Goal: Task Accomplishment & Management: Complete application form

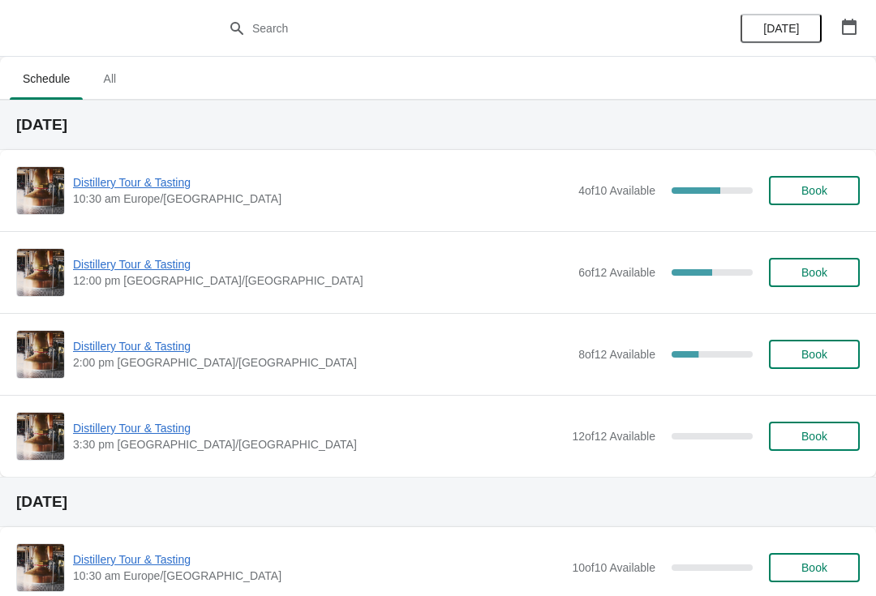
click at [840, 12] on button "button" at bounding box center [848, 26] width 29 height 29
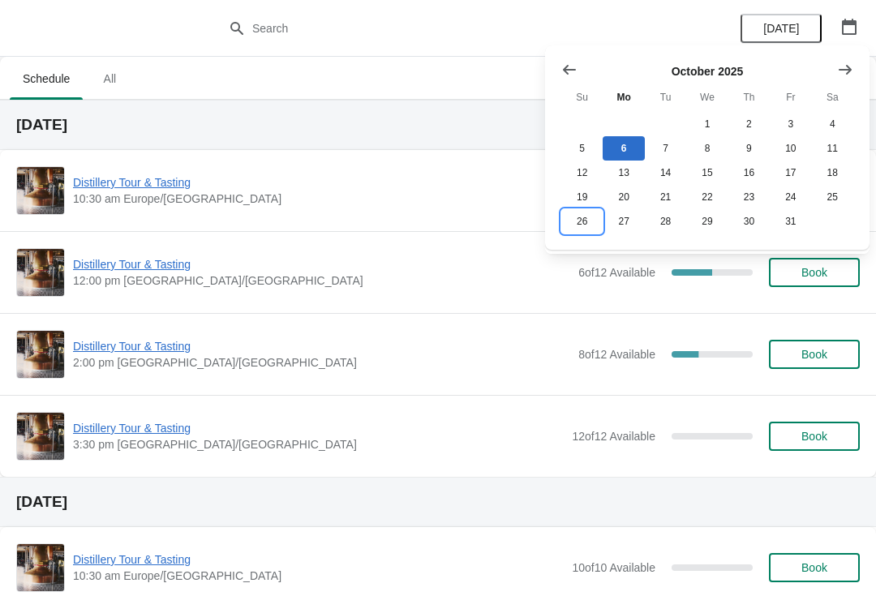
click at [589, 234] on button "26" at bounding box center [581, 221] width 41 height 24
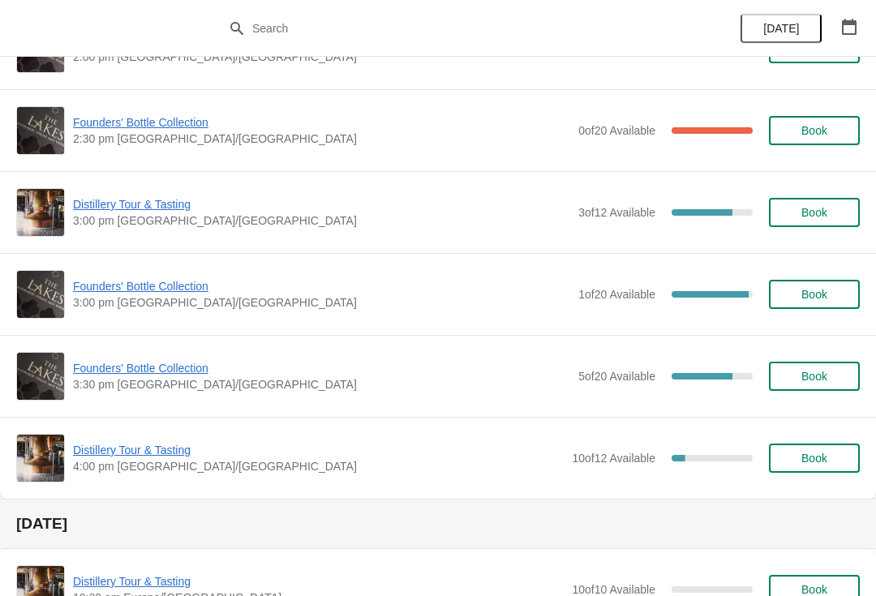
scroll to position [1206, 0]
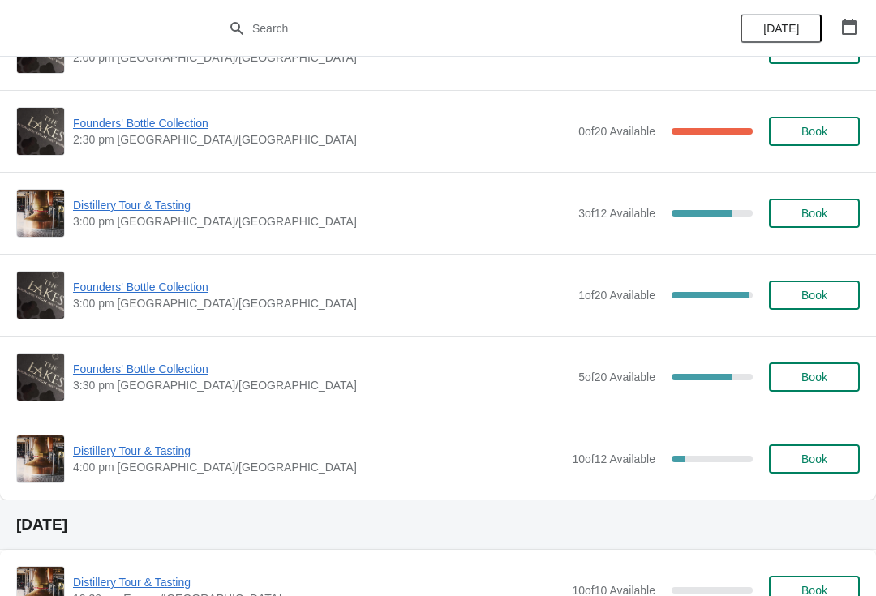
click at [164, 289] on span "Founders' Bottle Collection" at bounding box center [321, 287] width 497 height 16
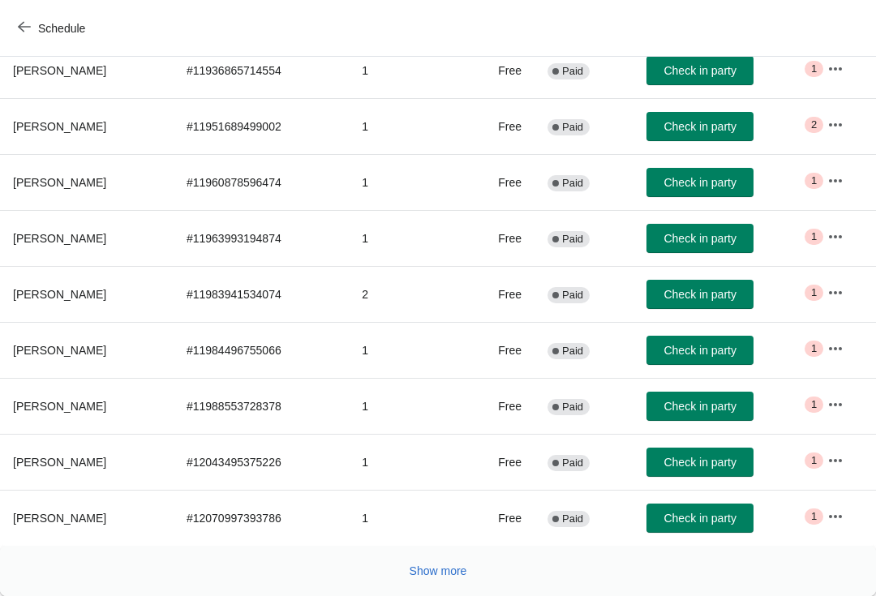
scroll to position [266, 0]
click at [435, 579] on button "Show more" at bounding box center [438, 570] width 71 height 29
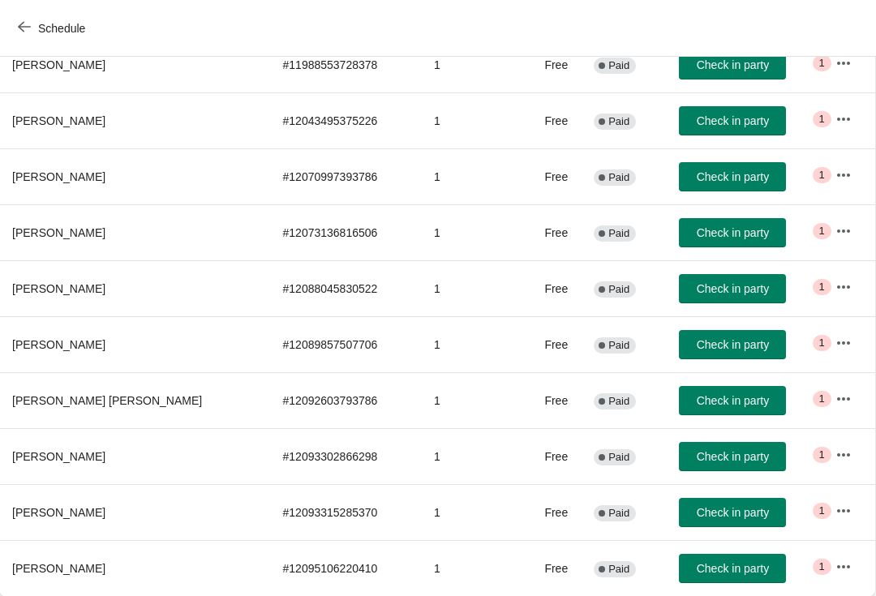
scroll to position [607, 1]
click at [835, 289] on icon "button" at bounding box center [843, 287] width 16 height 16
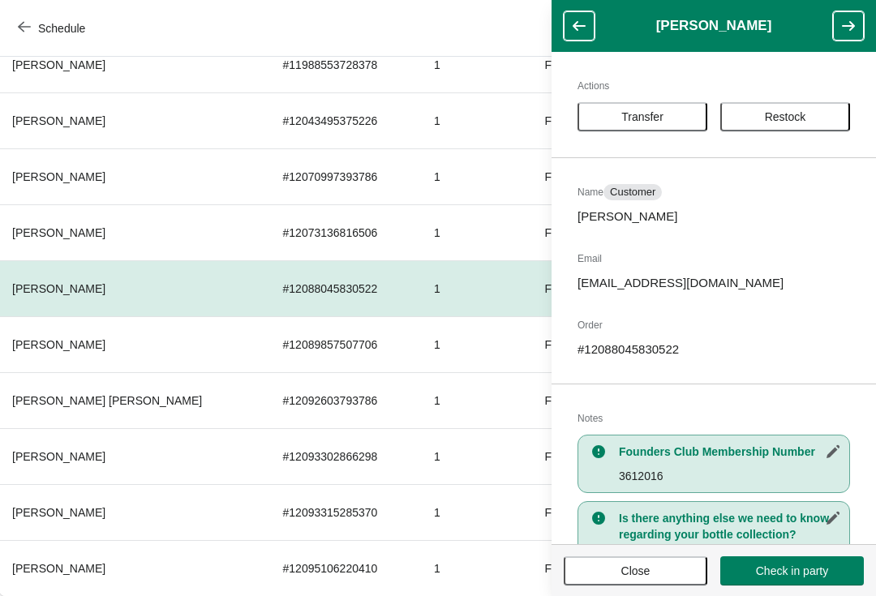
click at [834, 511] on icon "button" at bounding box center [833, 518] width 16 height 16
click at [791, 530] on h3 "Is there anything else we need to know regarding your bottle collection?" at bounding box center [730, 526] width 222 height 32
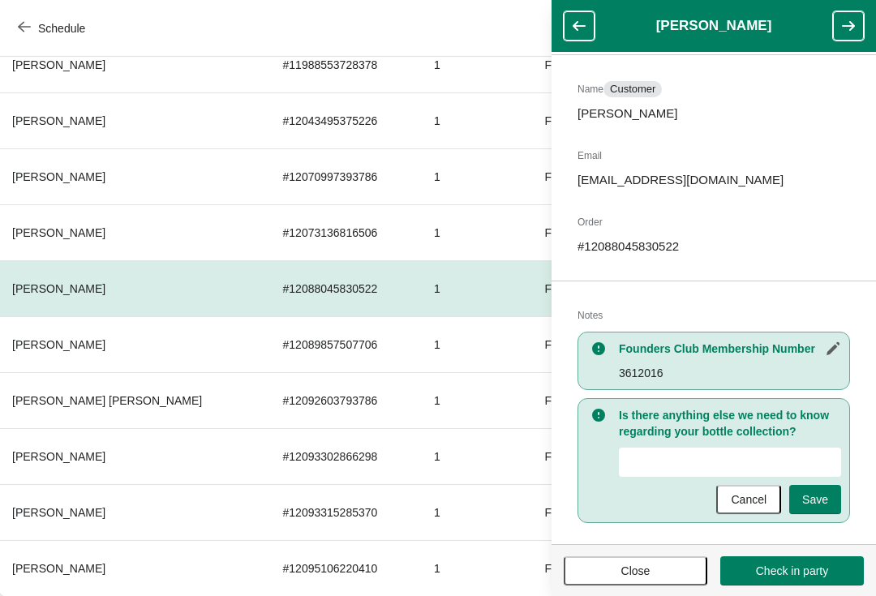
scroll to position [105, 0]
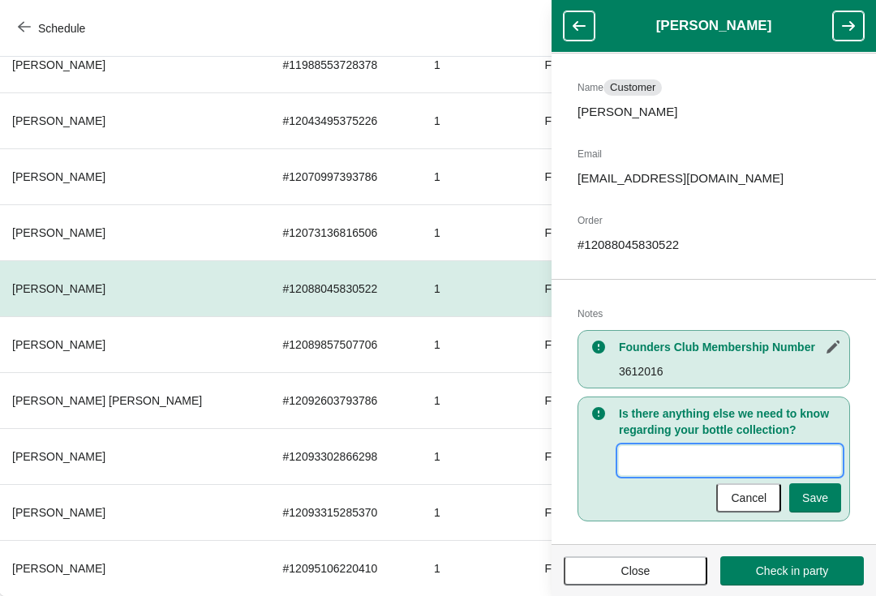
click at [652, 461] on input "New Value" at bounding box center [730, 460] width 222 height 29
type input "2 bottles to collect father and son. Collecting fathers [PERSON_NAME] 3722016"
click at [821, 501] on span "Save" at bounding box center [815, 497] width 26 height 13
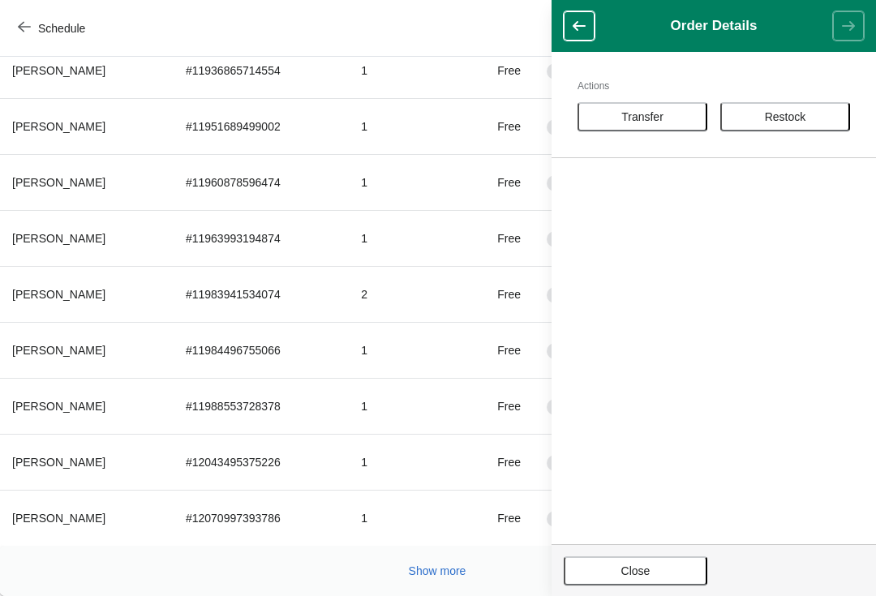
scroll to position [266, 1]
click at [632, 556] on button "Close" at bounding box center [636, 570] width 144 height 29
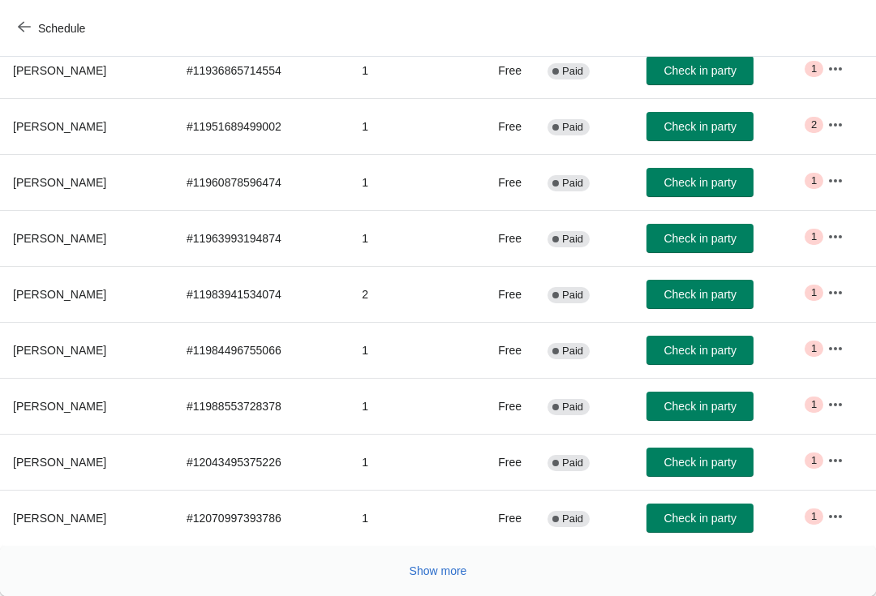
scroll to position [266, 0]
click at [451, 581] on button "Show more" at bounding box center [438, 570] width 71 height 29
click at [426, 585] on button "Show more" at bounding box center [438, 570] width 71 height 29
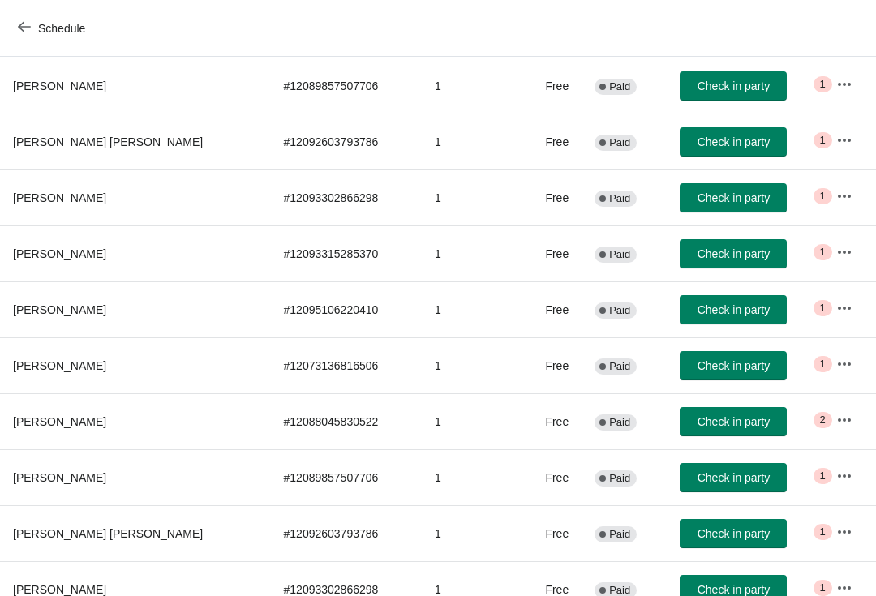
scroll to position [864, 0]
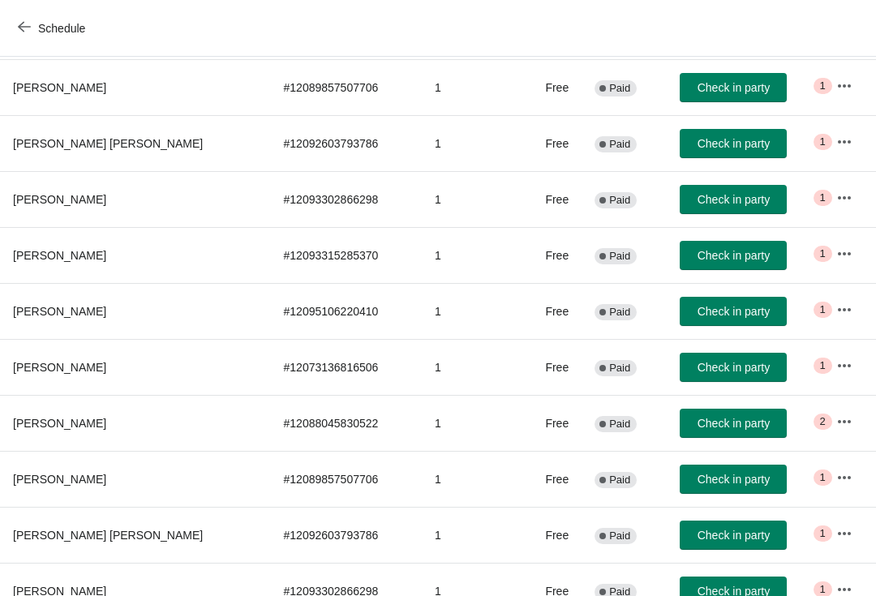
click at [422, 418] on td "1" at bounding box center [470, 423] width 97 height 56
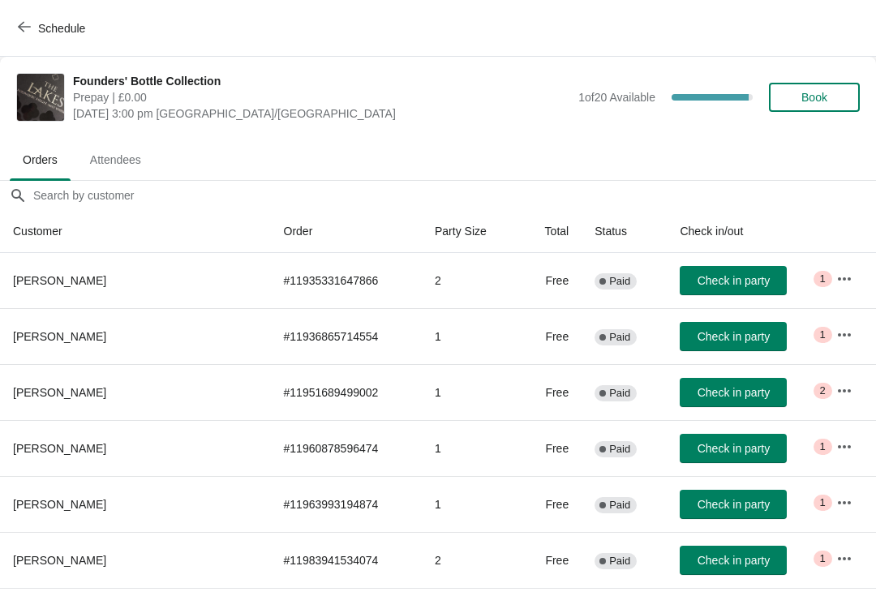
scroll to position [0, 0]
click at [845, 96] on button "Book" at bounding box center [814, 97] width 91 height 29
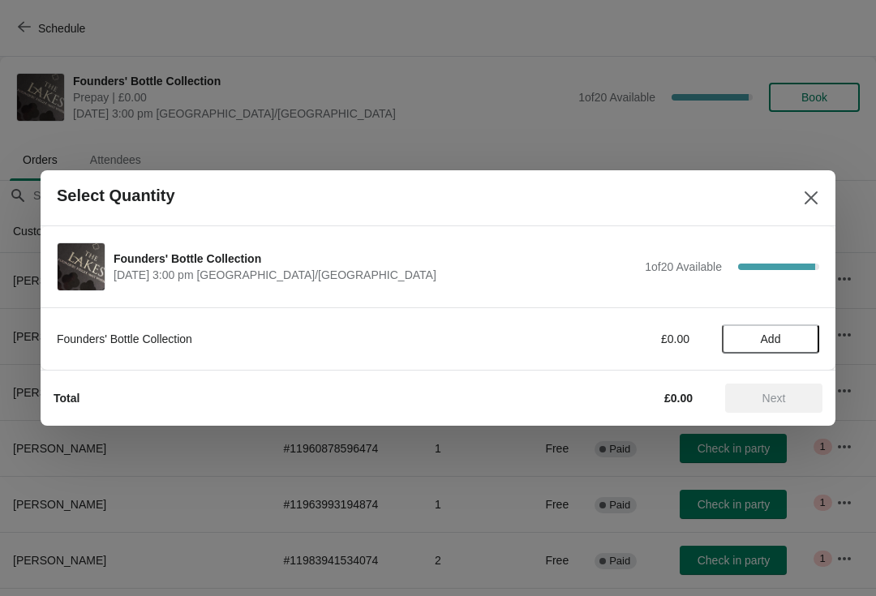
click at [770, 326] on button "Add" at bounding box center [770, 338] width 97 height 29
click at [785, 404] on span "Next" at bounding box center [774, 398] width 24 height 13
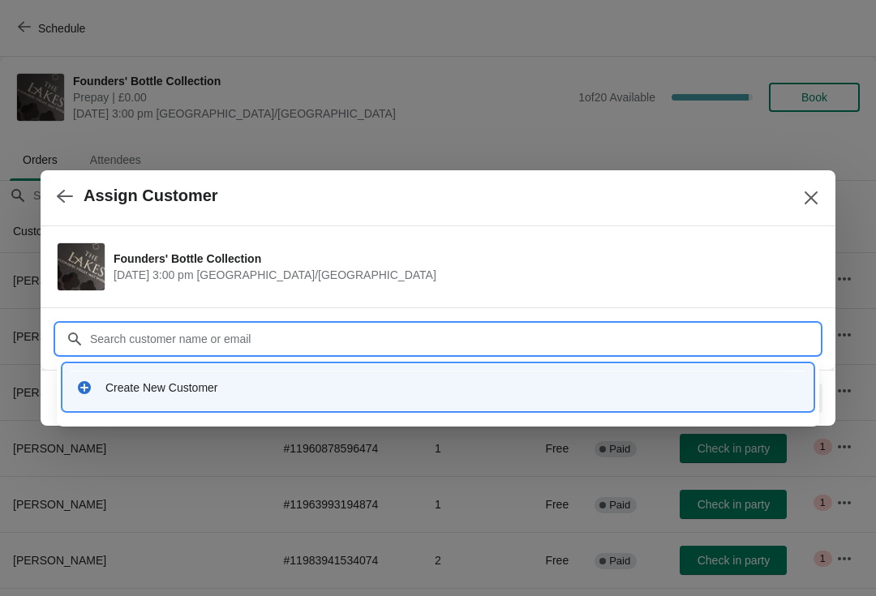
click at [266, 395] on div "Create New Customer" at bounding box center [452, 387] width 694 height 16
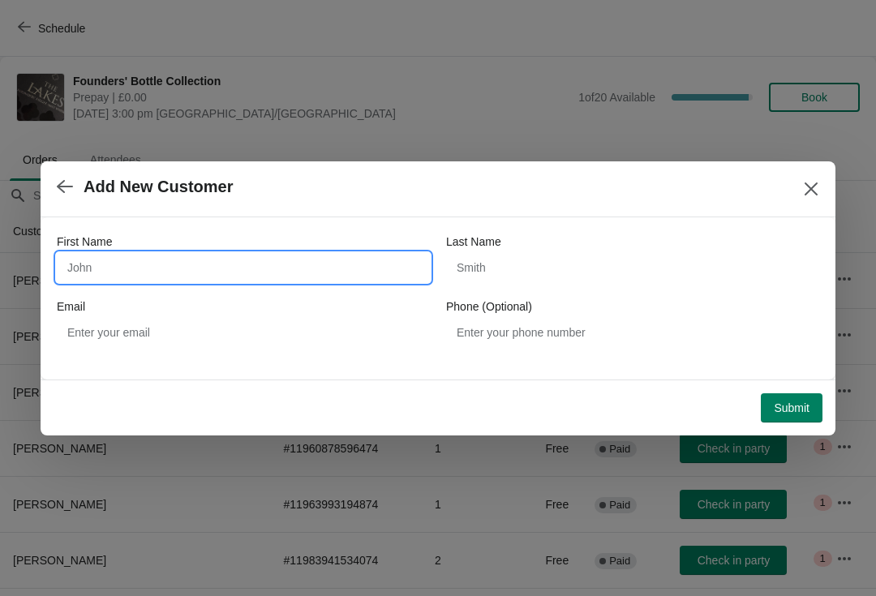
click at [204, 276] on input "First Name" at bounding box center [243, 267] width 373 height 29
type input "[PERSON_NAME]"
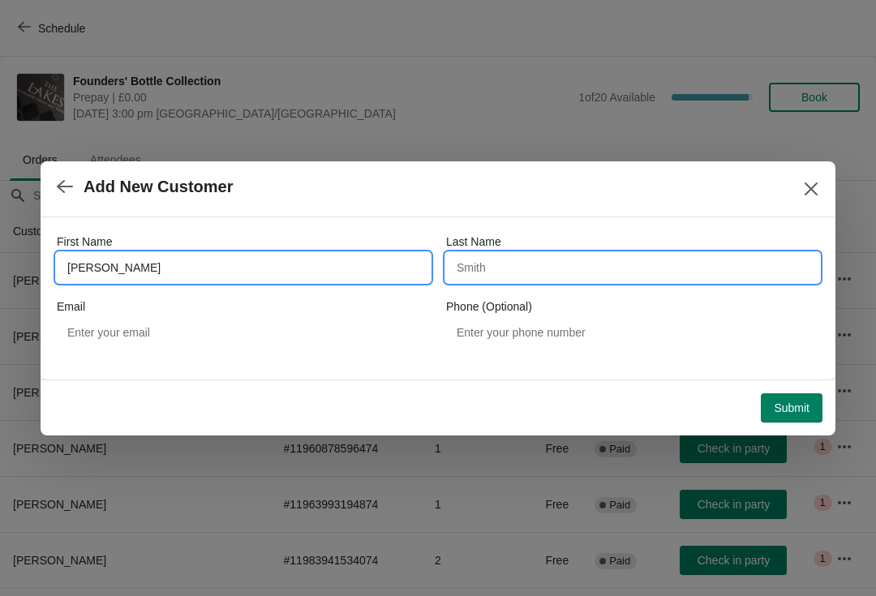
click at [545, 273] on input "Last Name" at bounding box center [632, 267] width 373 height 29
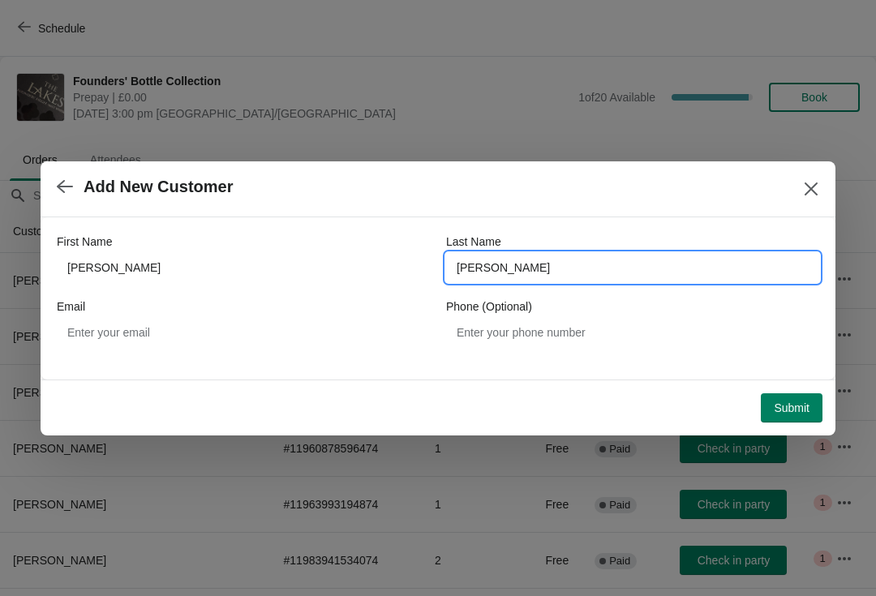
type input "[PERSON_NAME]"
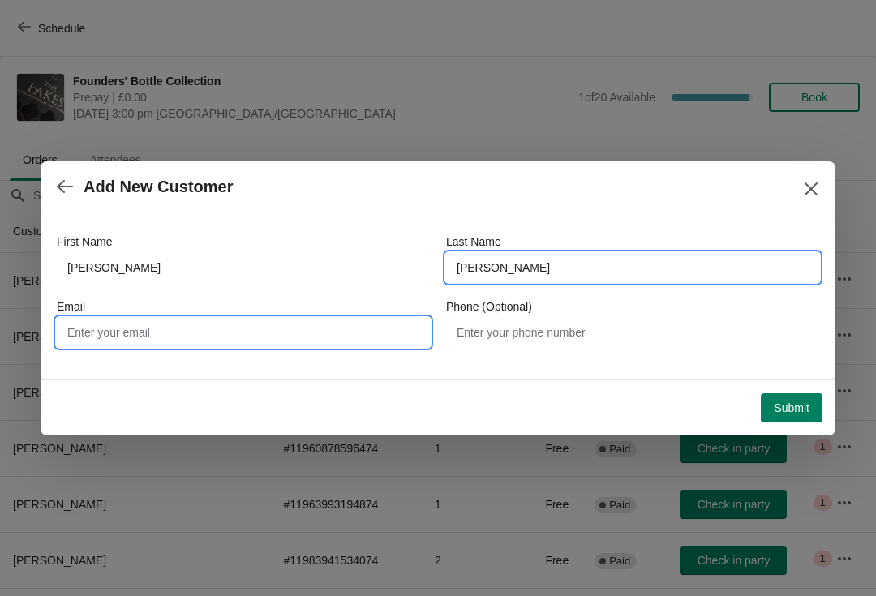
click at [251, 339] on input "Email" at bounding box center [243, 332] width 373 height 29
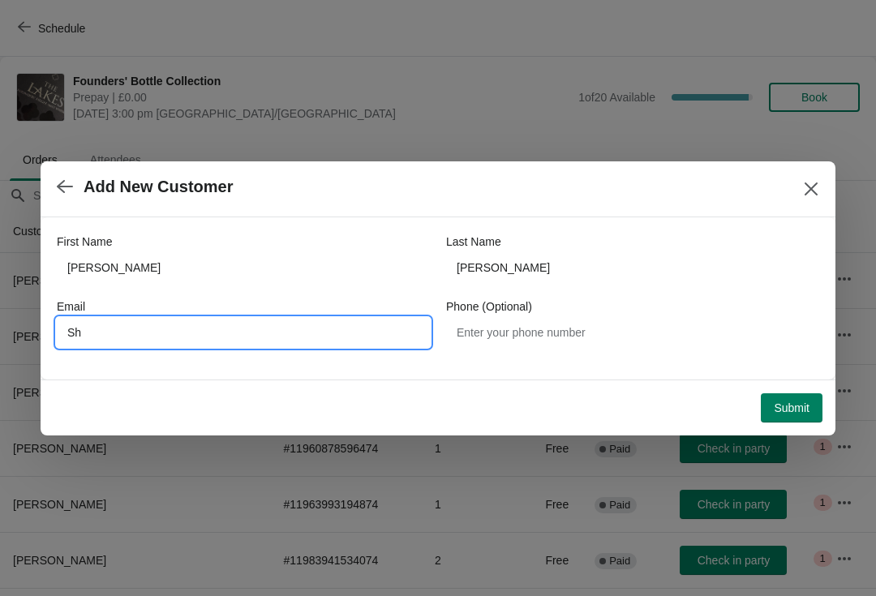
type input "S"
type input "[EMAIL_ADDRESS][DOMAIN_NAME]"
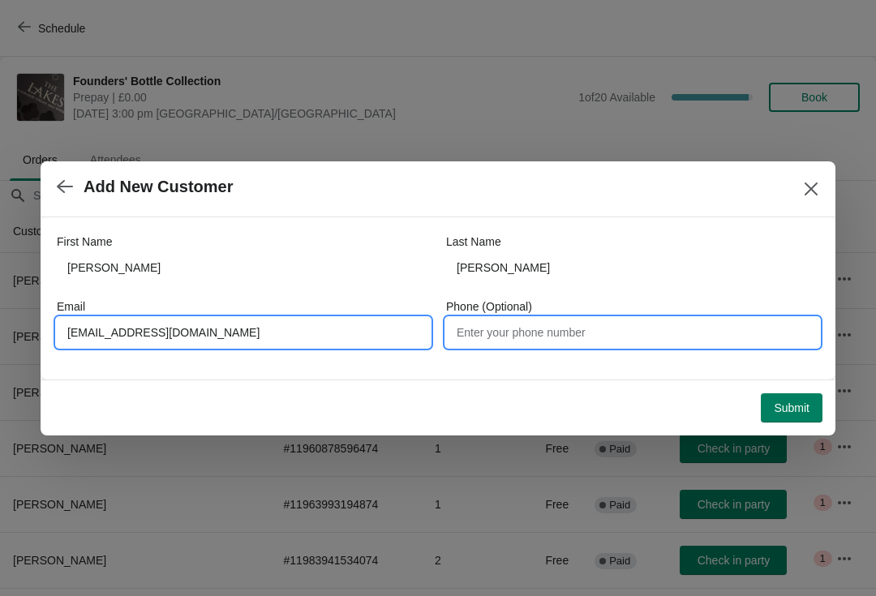
click at [579, 330] on input "Phone (Optional)" at bounding box center [632, 332] width 373 height 29
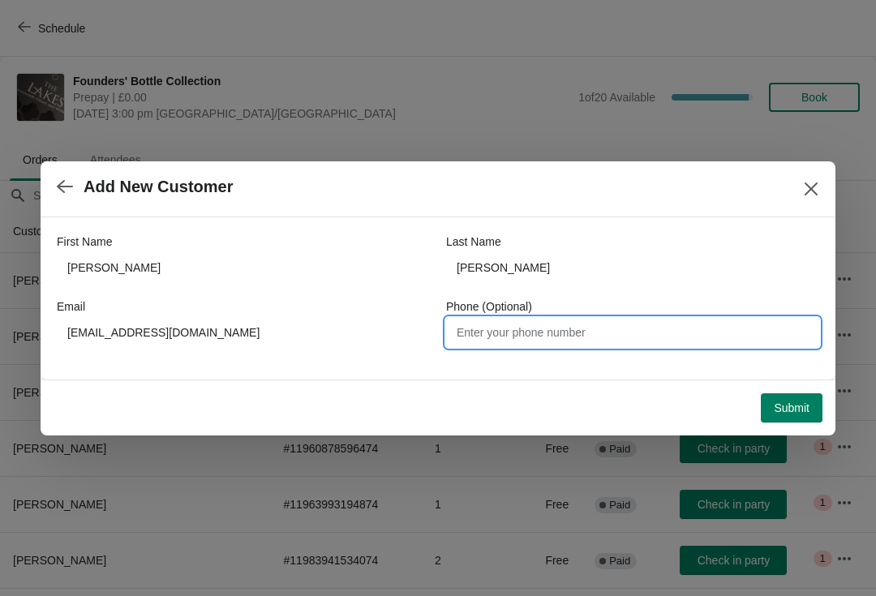
click at [792, 410] on span "Submit" at bounding box center [792, 407] width 36 height 13
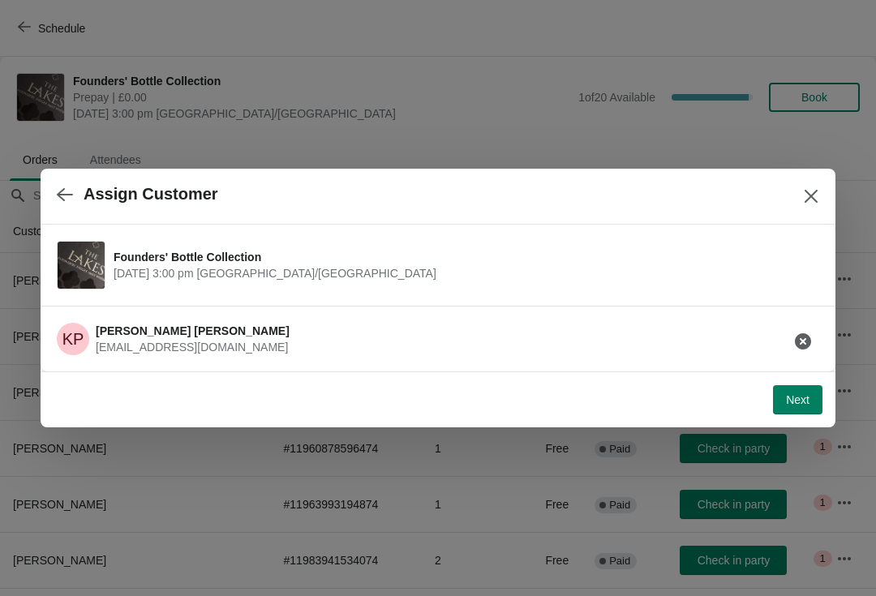
click at [796, 405] on span "Next" at bounding box center [798, 399] width 24 height 13
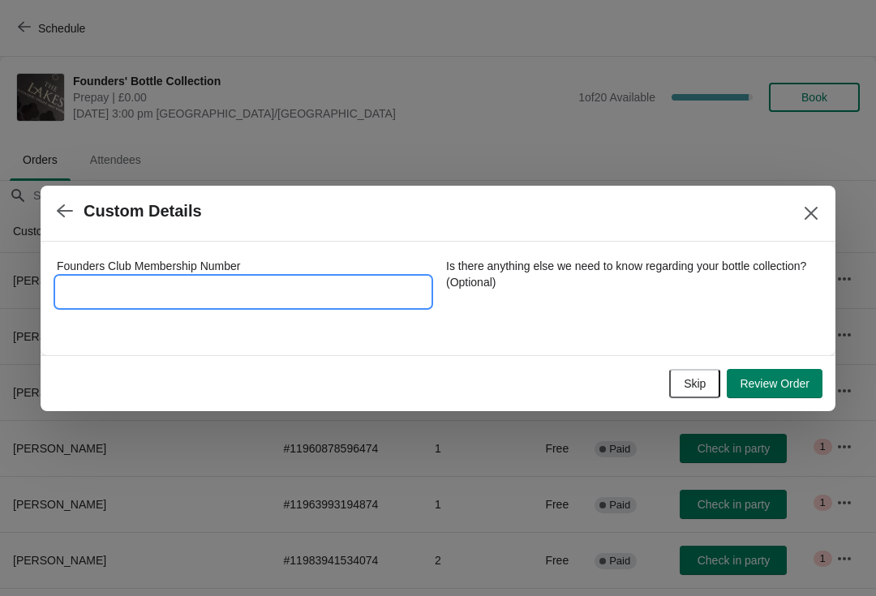
click at [144, 298] on input "Founders Club Membership Number" at bounding box center [243, 291] width 373 height 29
type input "372201"
